Goal: Task Accomplishment & Management: Manage account settings

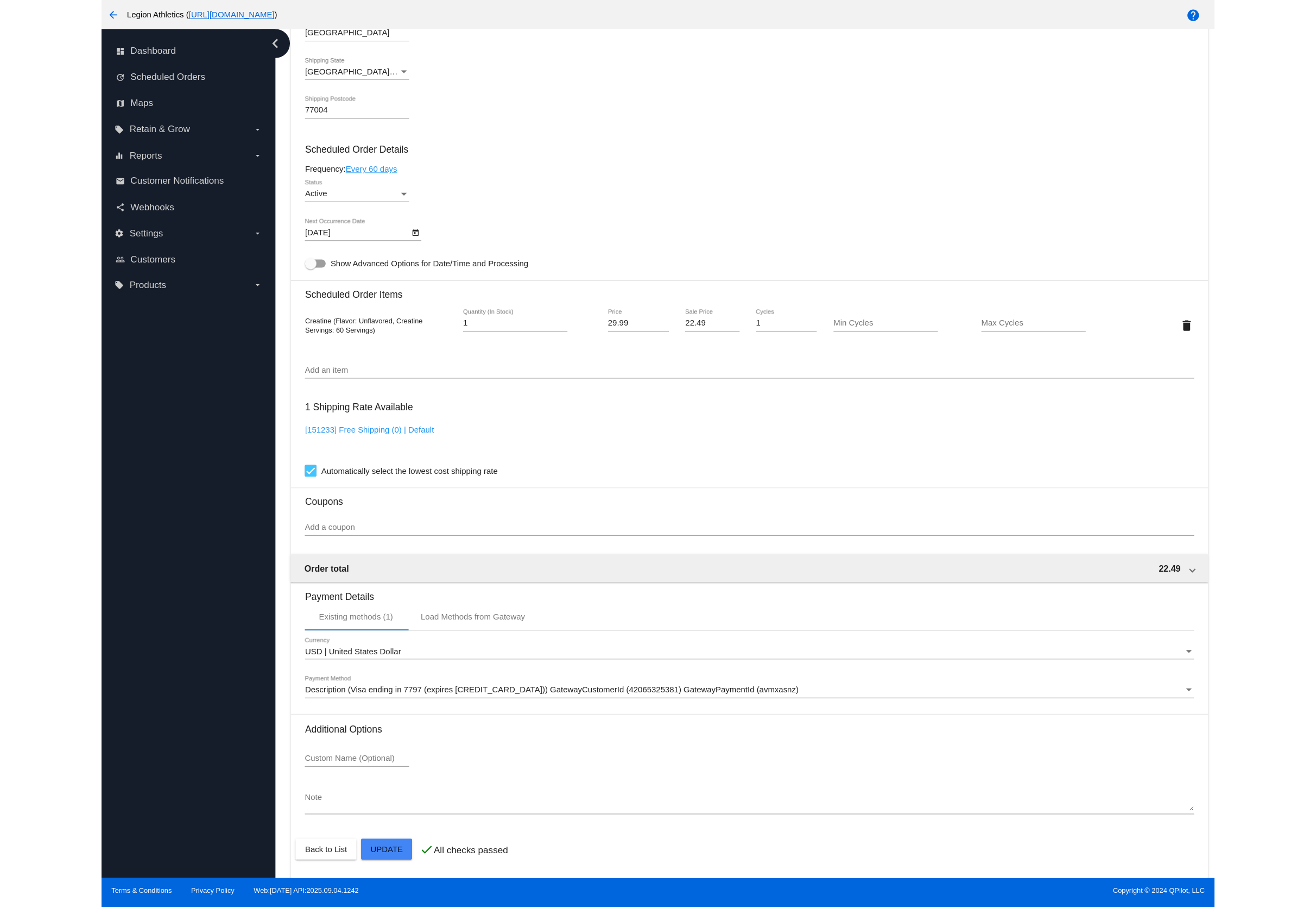
scroll to position [497, 0]
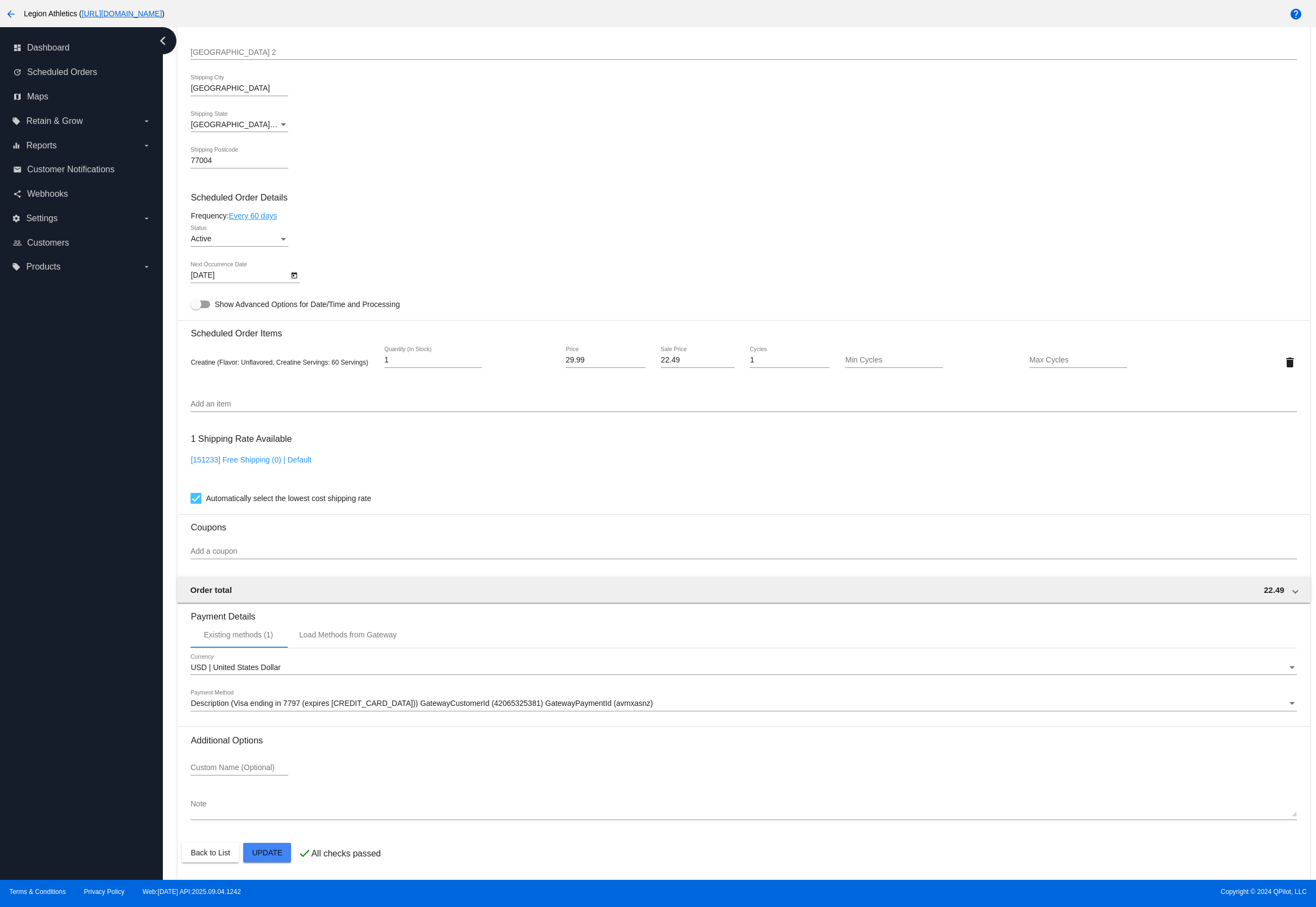
click at [220, 409] on div "Add an item" at bounding box center [744, 401] width 1106 height 21
click at [223, 402] on input "Add an item" at bounding box center [744, 404] width 1106 height 9
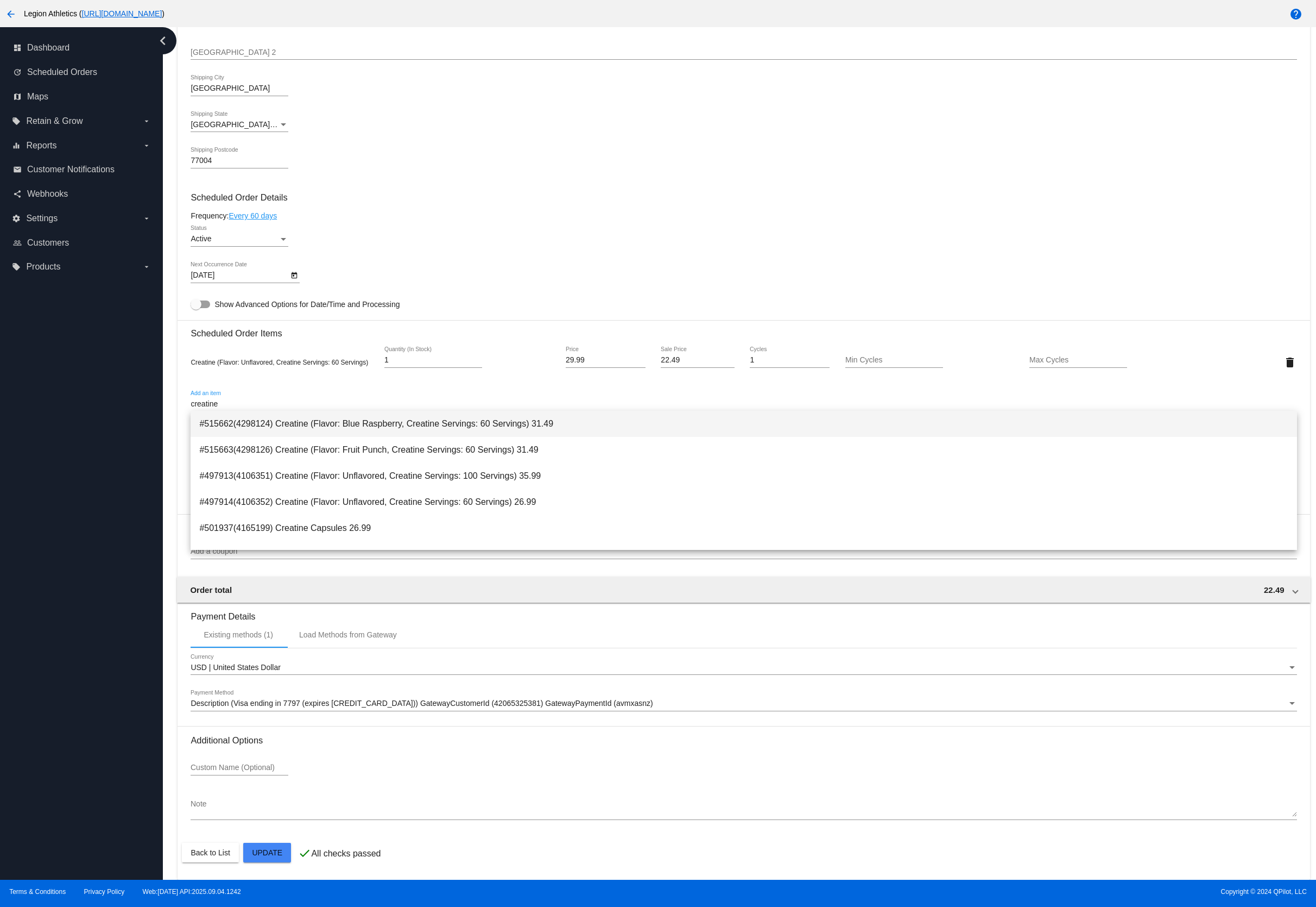
type input "creatine"
click at [560, 427] on span "#515662(4298124) Creatine (Flavor: Blue Raspberry, Creatine Servings: 60 Servin…" at bounding box center [743, 424] width 1089 height 26
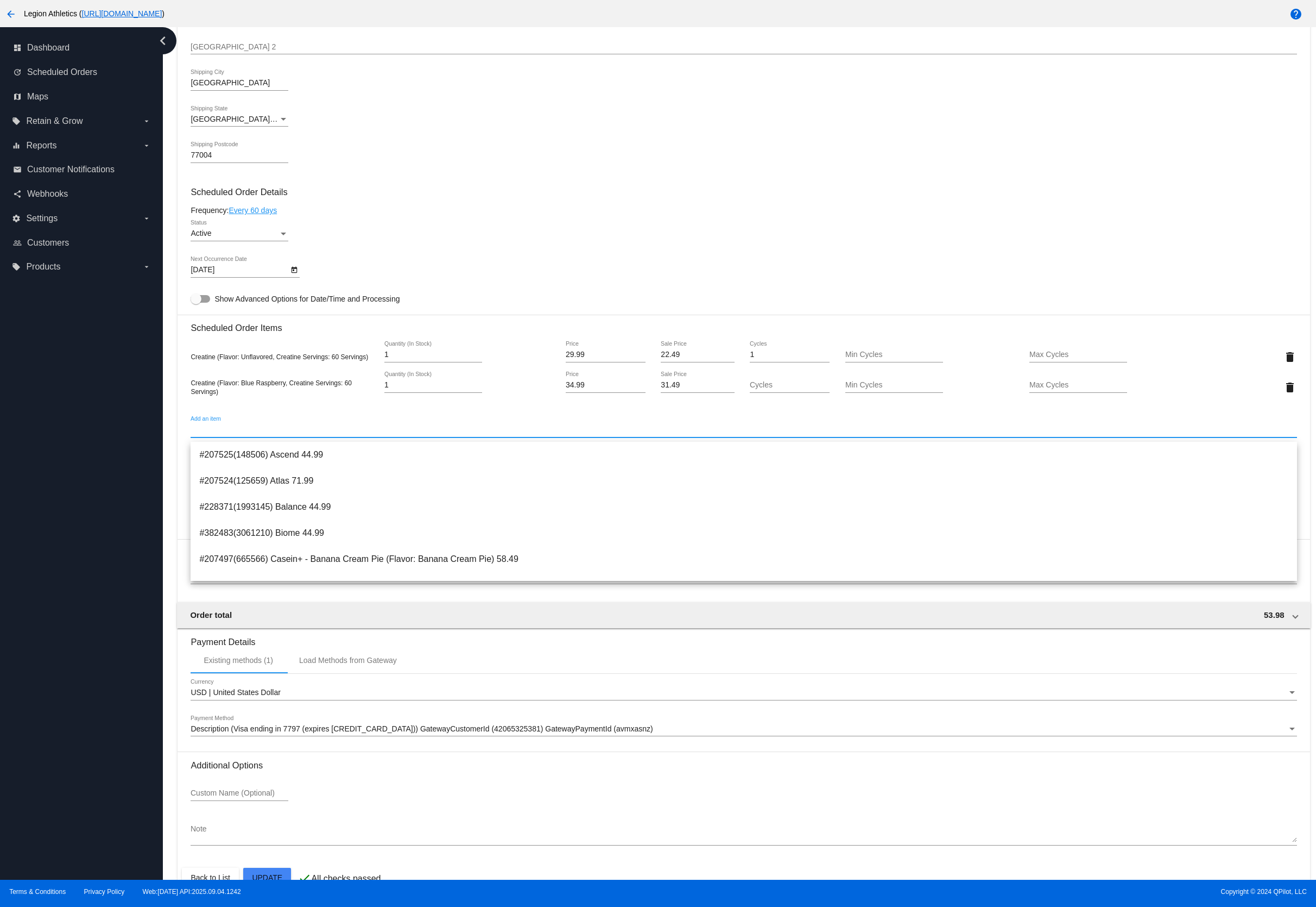
click at [146, 501] on div "dashboard Dashboard update Scheduled Orders map Maps local_offer Retain & Grow …" at bounding box center [81, 454] width 163 height 852
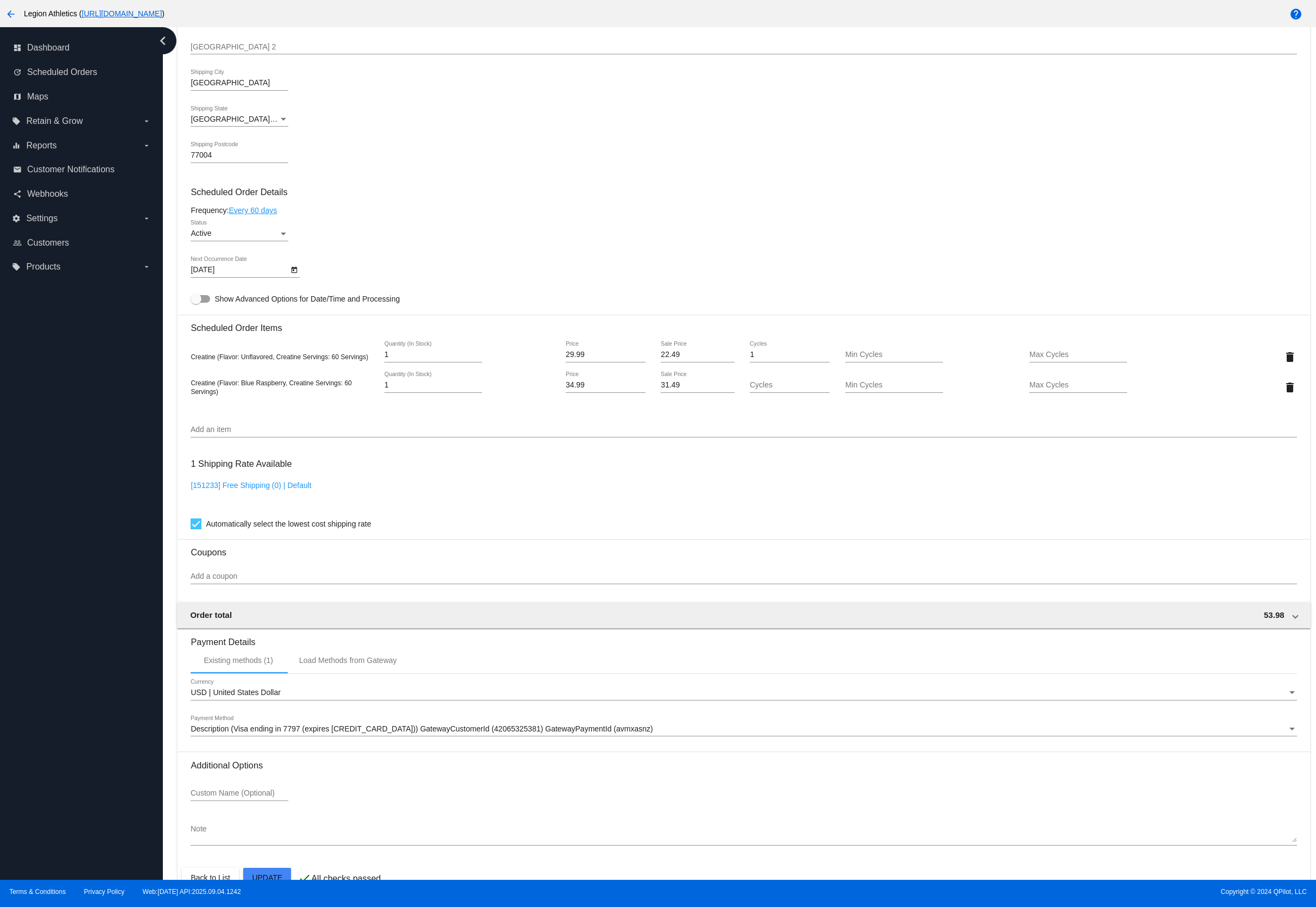
click at [771, 390] on input "Cycles" at bounding box center [790, 385] width 80 height 9
click at [78, 429] on div "dashboard Dashboard update Scheduled Orders map Maps local_offer Retain & Grow …" at bounding box center [81, 454] width 163 height 852
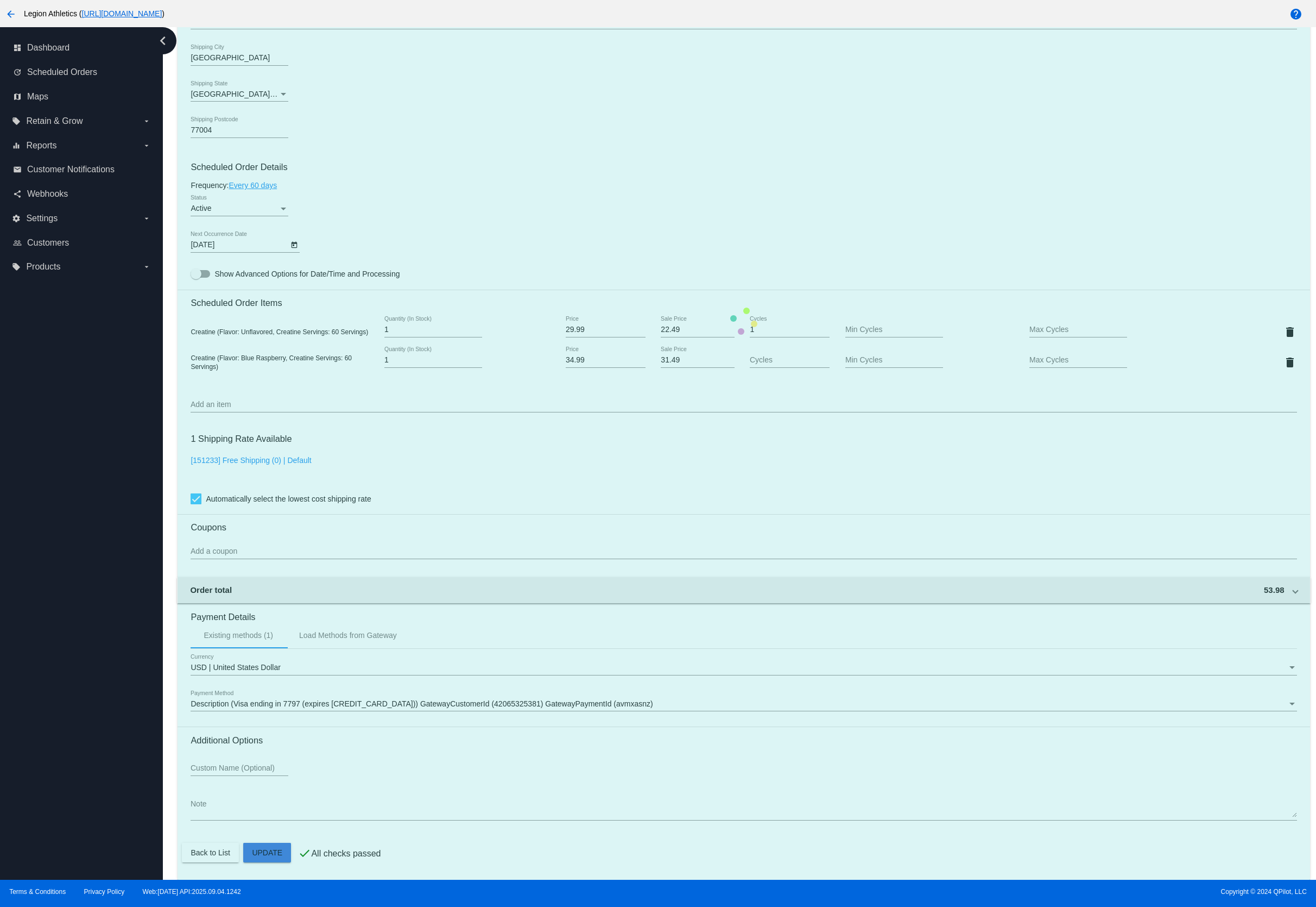
drag, startPoint x: 271, startPoint y: 842, endPoint x: 263, endPoint y: 844, distance: 8.2
click at [269, 842] on mat-card "Customer 6797512: Nick Serena [EMAIL_ADDRESS][DOMAIN_NAME] Customer Shipping En…" at bounding box center [744, 321] width 1132 height 1117
